Goal: Transaction & Acquisition: Purchase product/service

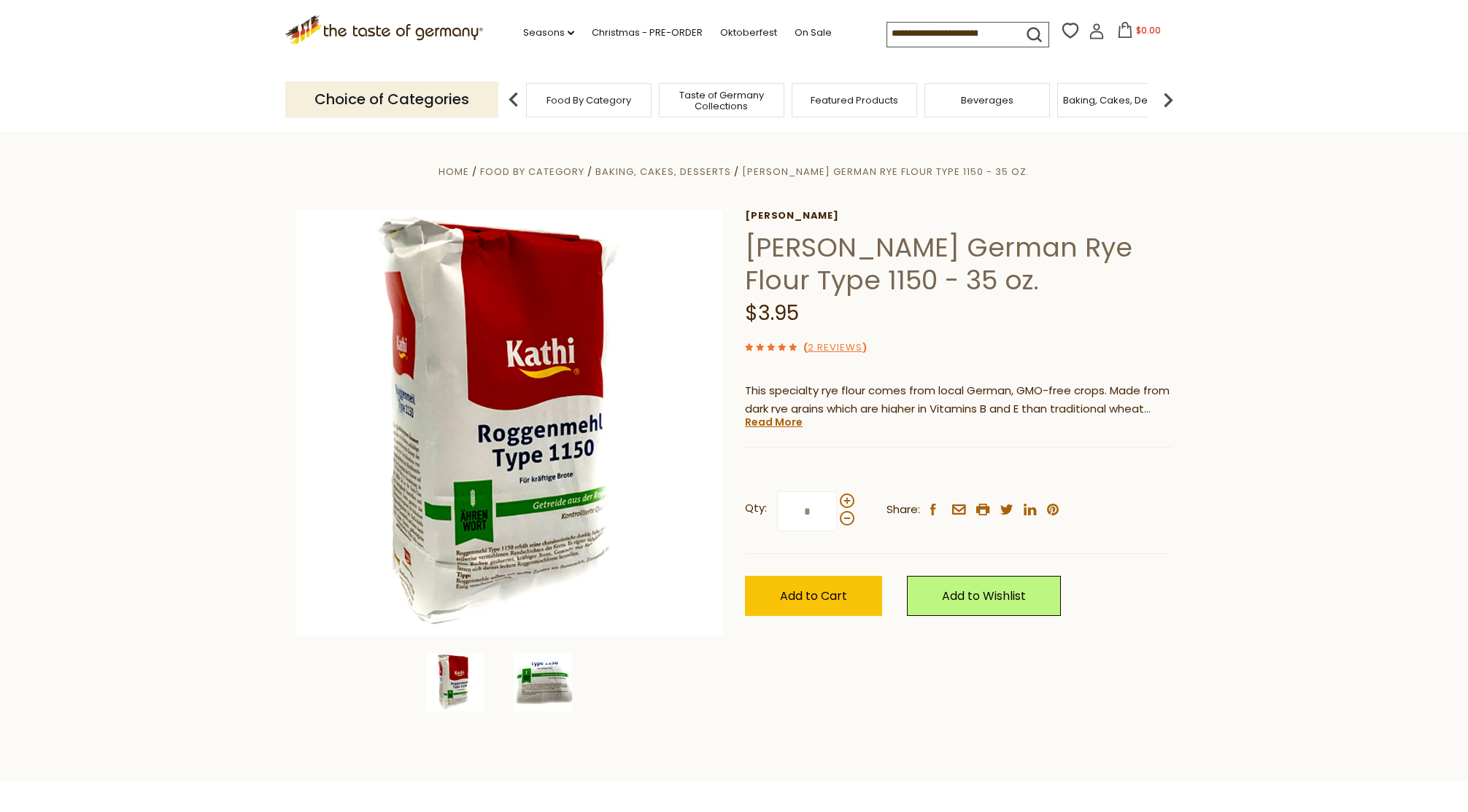
click at [548, 687] on img at bounding box center [543, 682] width 58 height 58
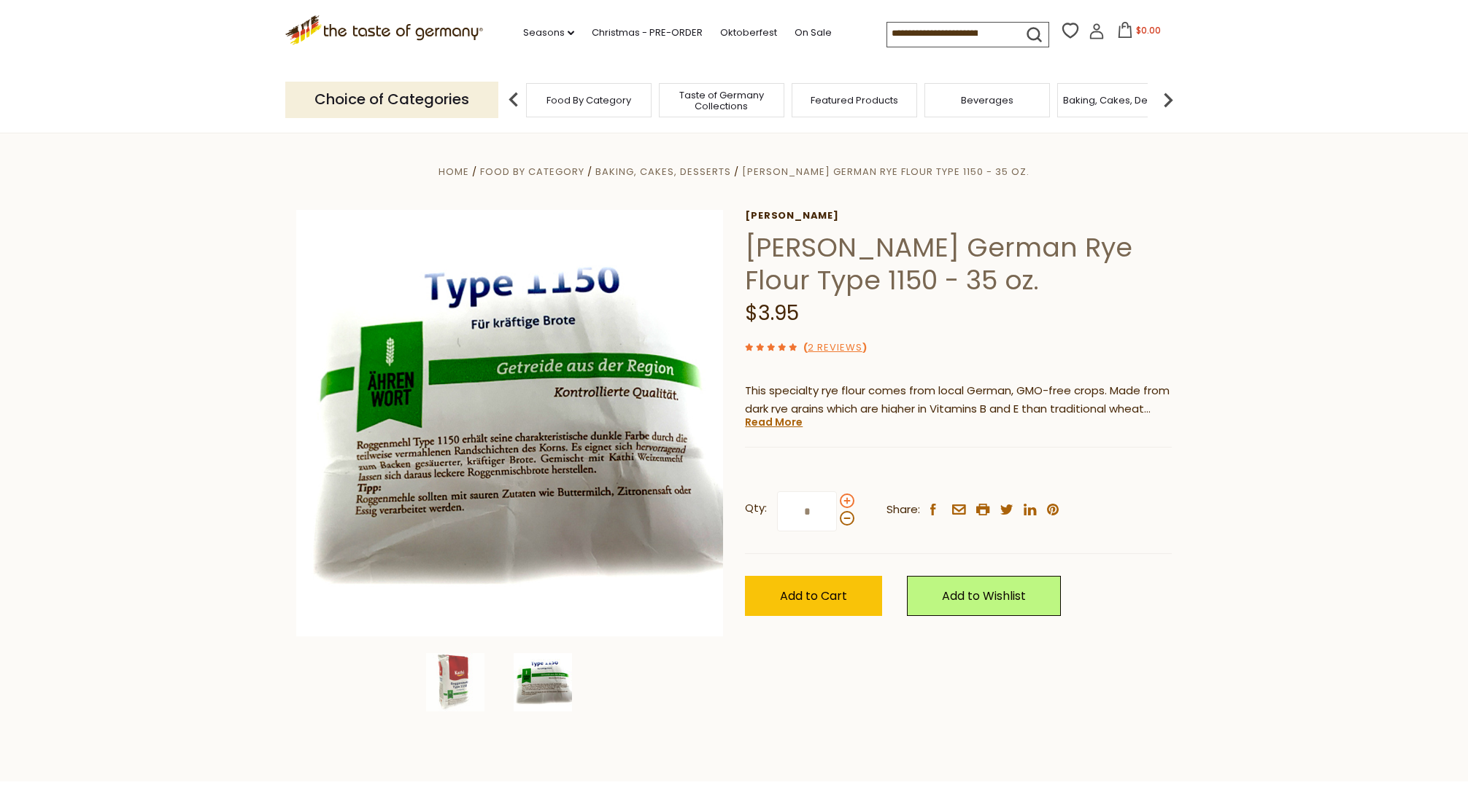
click at [848, 503] on span at bounding box center [846, 500] width 14 height 14
click at [837, 503] on input "*" at bounding box center [807, 512] width 60 height 40
click at [848, 503] on span at bounding box center [846, 500] width 14 height 14
click at [837, 503] on input "*" at bounding box center [807, 512] width 60 height 40
click at [848, 503] on span at bounding box center [846, 500] width 14 height 14
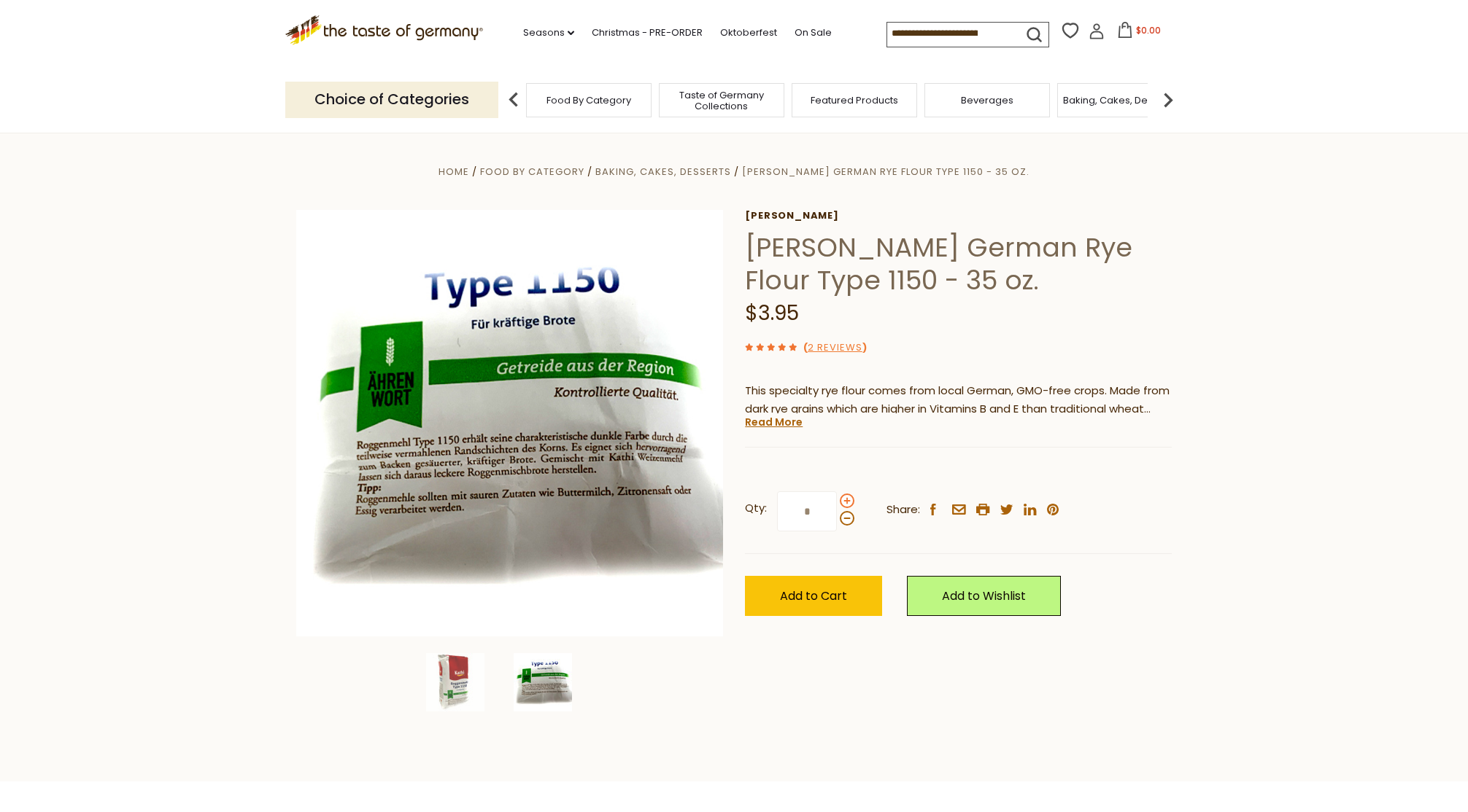
click at [837, 503] on input "*" at bounding box center [807, 512] width 60 height 40
click at [844, 518] on span at bounding box center [846, 518] width 14 height 14
click at [837, 518] on input "*" at bounding box center [807, 512] width 60 height 40
type input "*"
click at [830, 601] on span "Add to Cart" at bounding box center [814, 596] width 67 height 16
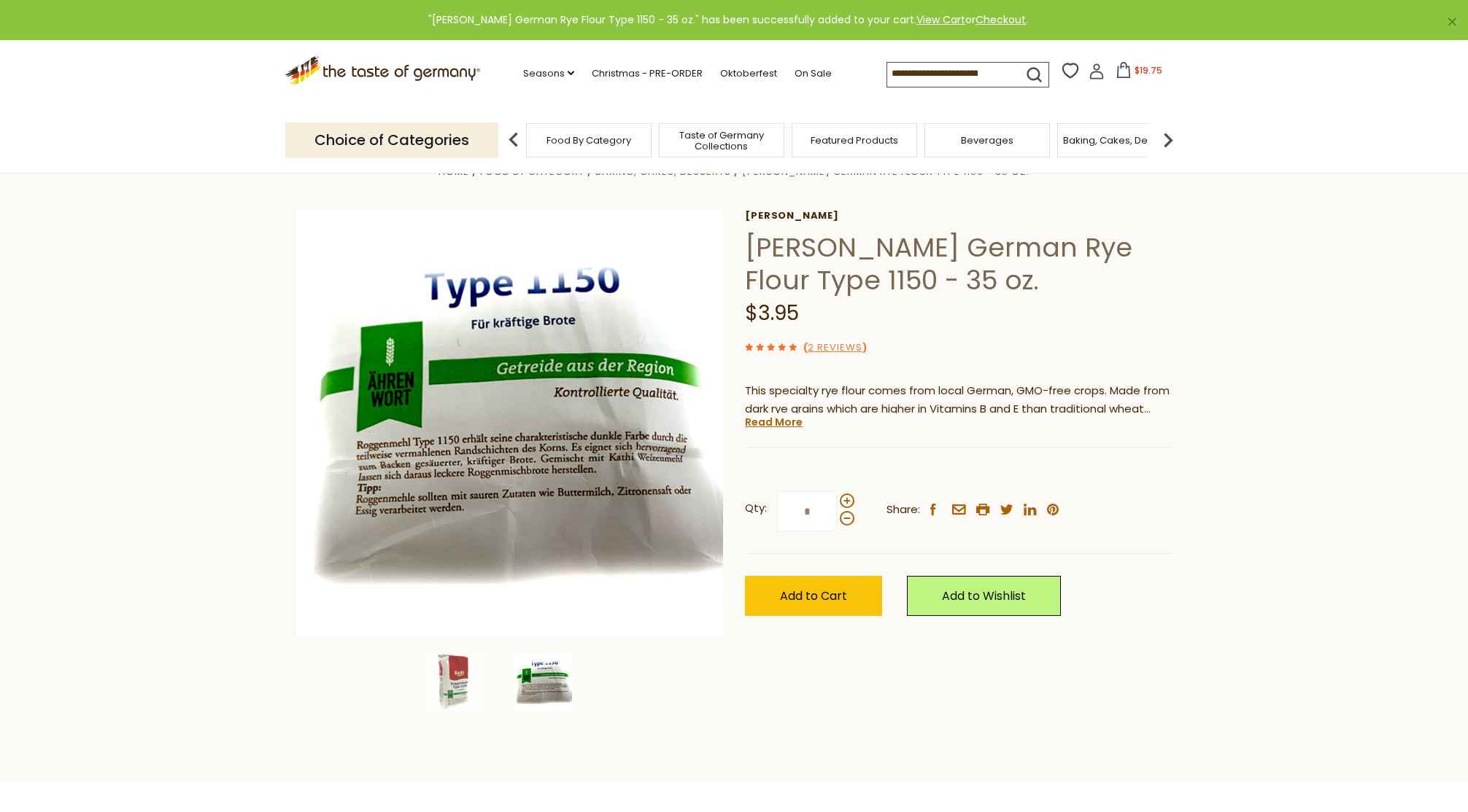
click at [1140, 68] on span "$19.75" at bounding box center [1148, 70] width 28 height 13
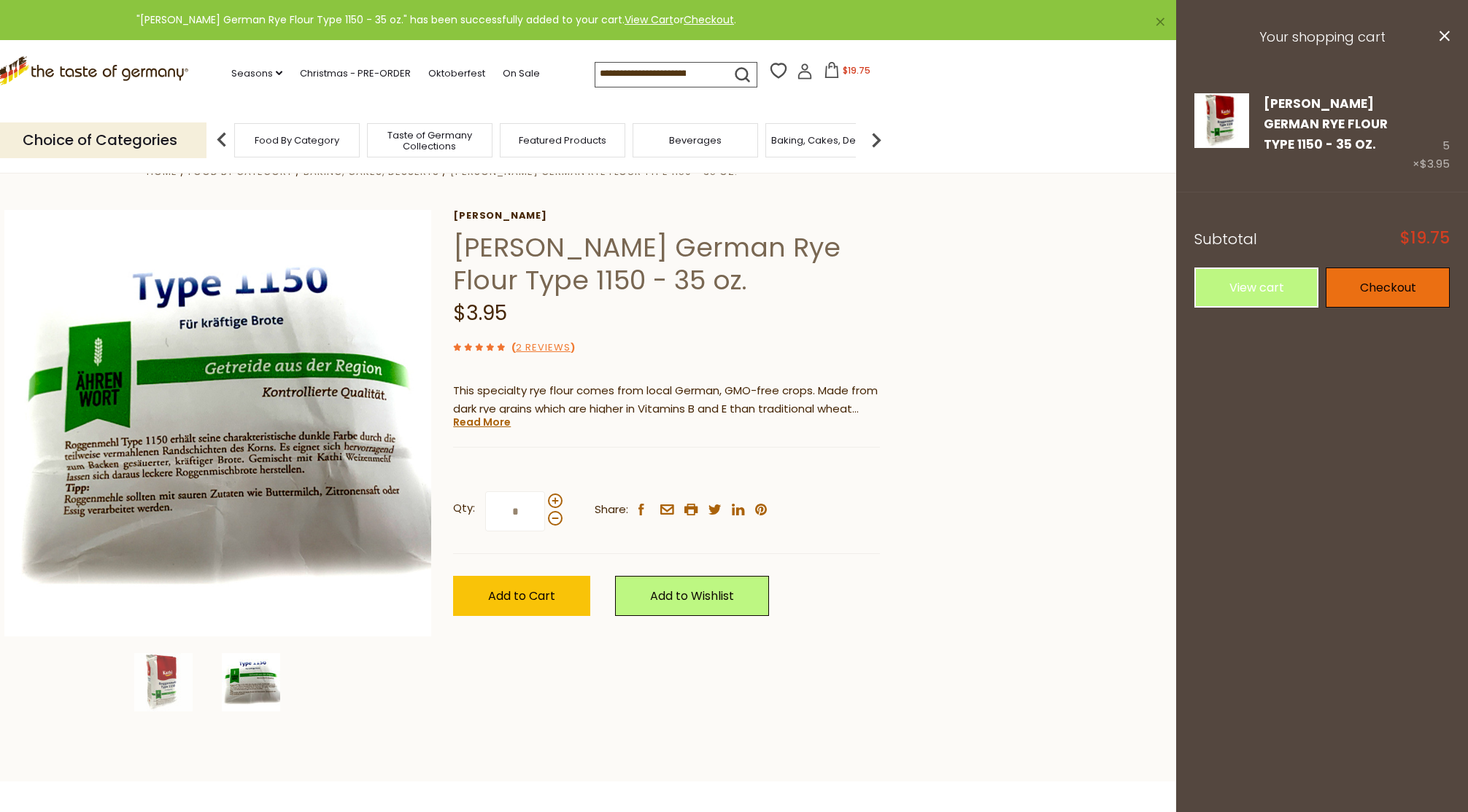
click at [1386, 272] on link "Checkout" at bounding box center [1387, 288] width 124 height 40
